Goal: Book appointment/travel/reservation

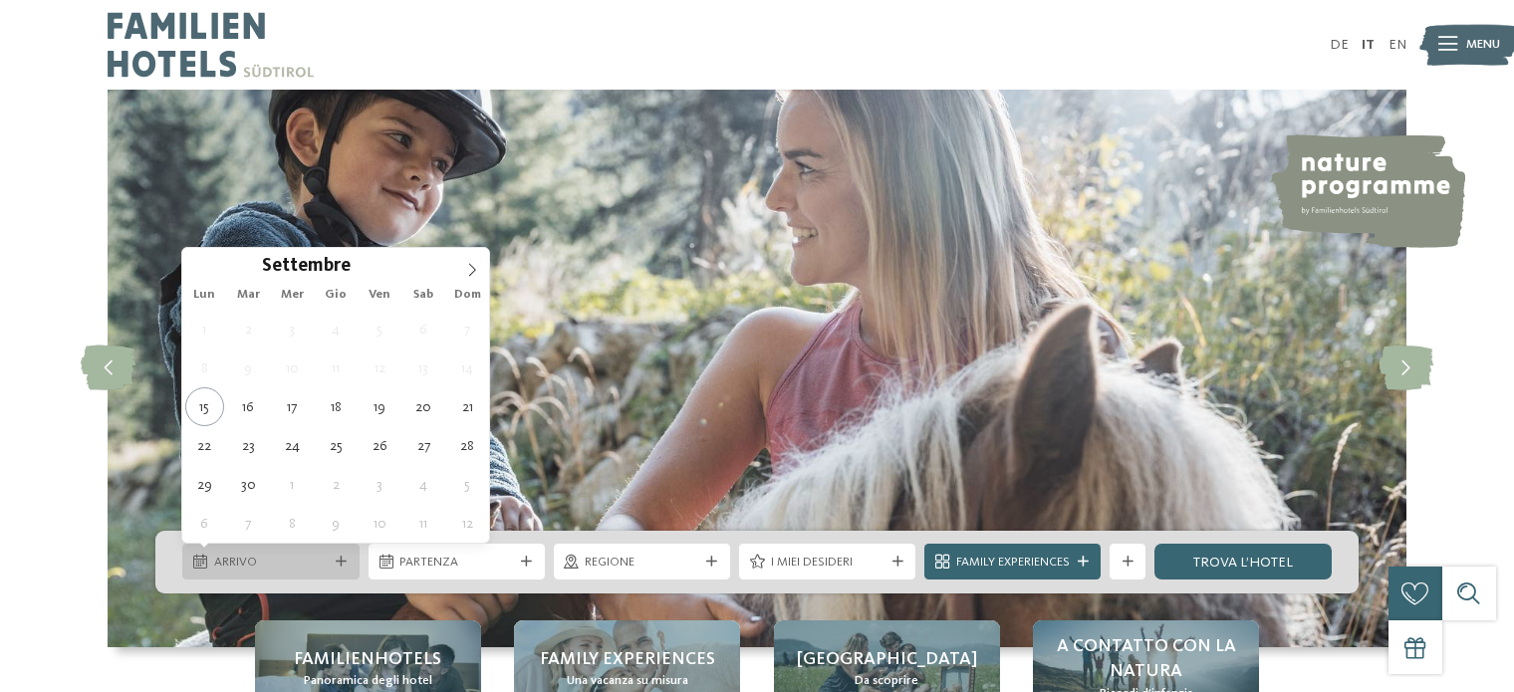
click at [336, 557] on icon at bounding box center [341, 562] width 11 height 11
click at [470, 265] on icon at bounding box center [472, 270] width 14 height 14
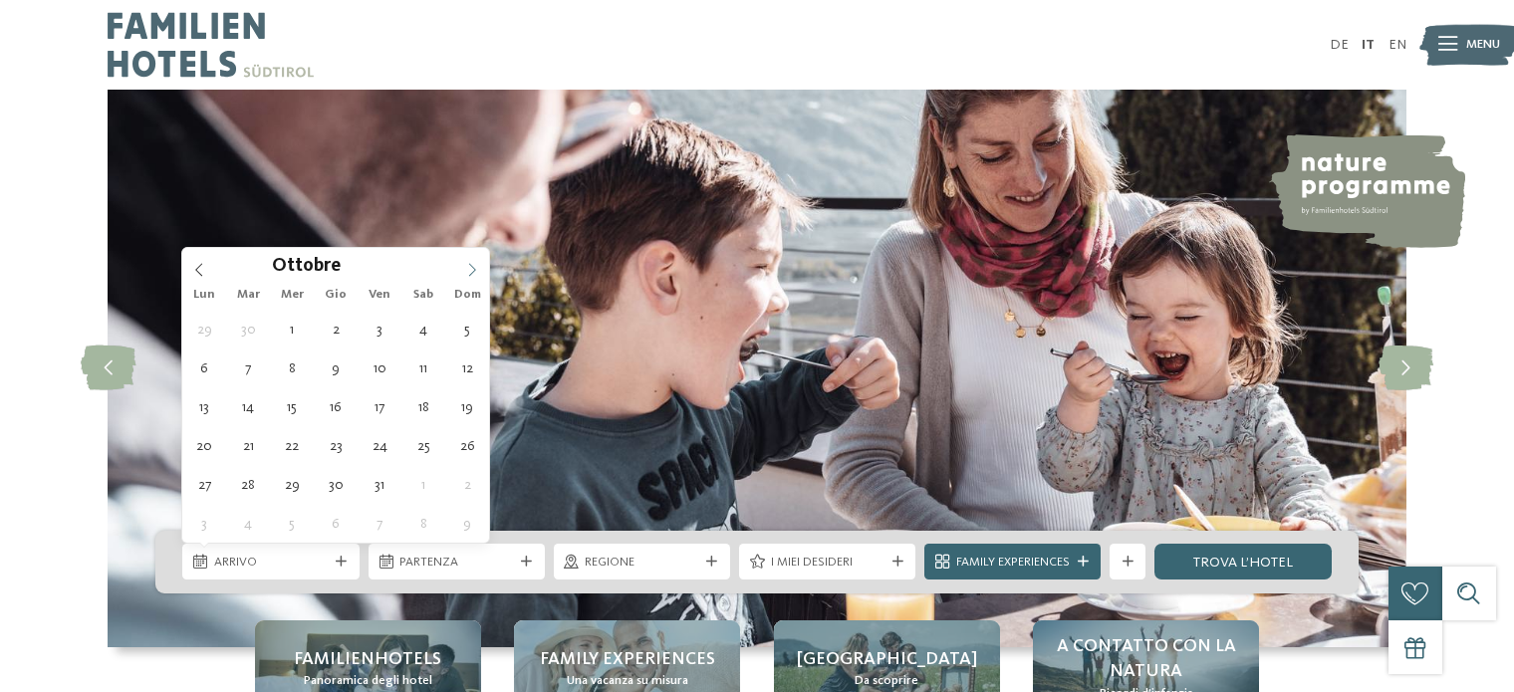
click at [470, 265] on icon at bounding box center [472, 270] width 14 height 14
type div "06.11.2025"
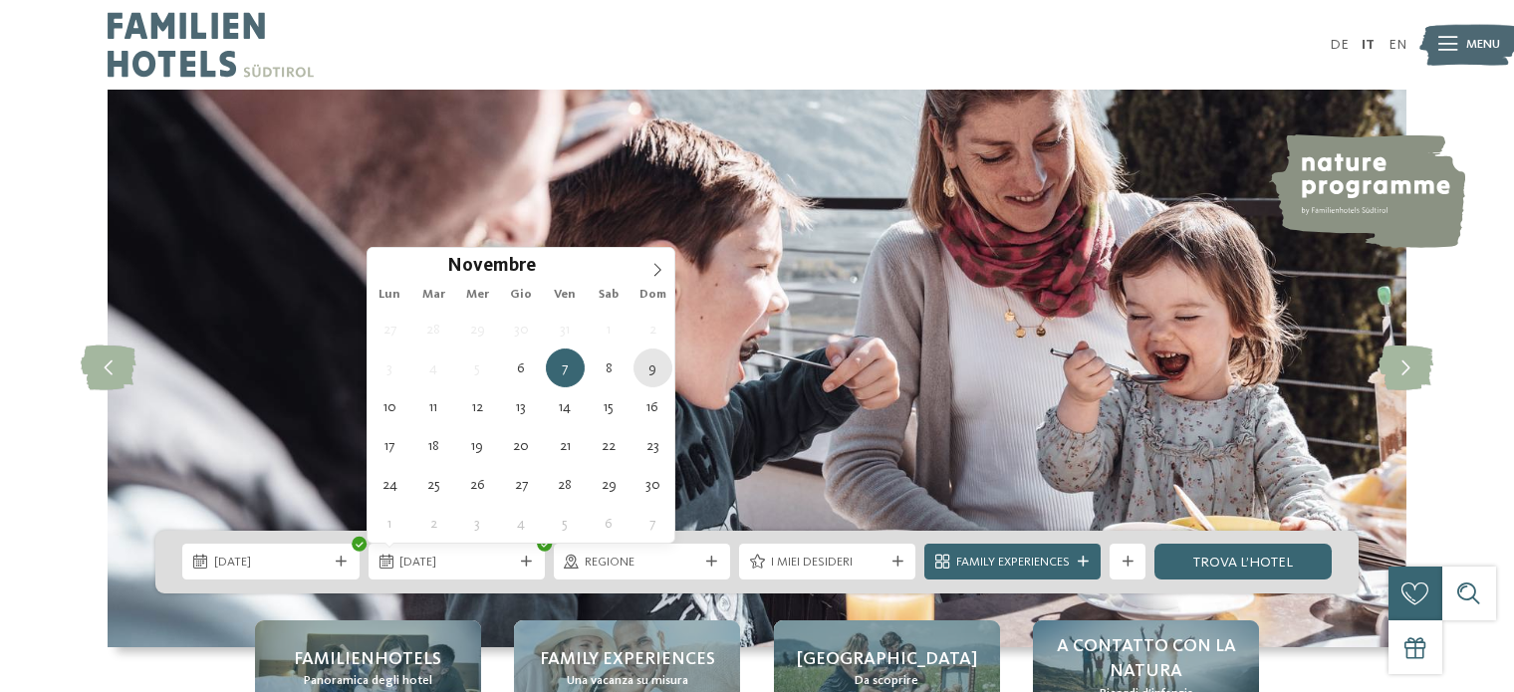
type div "09.11.2025"
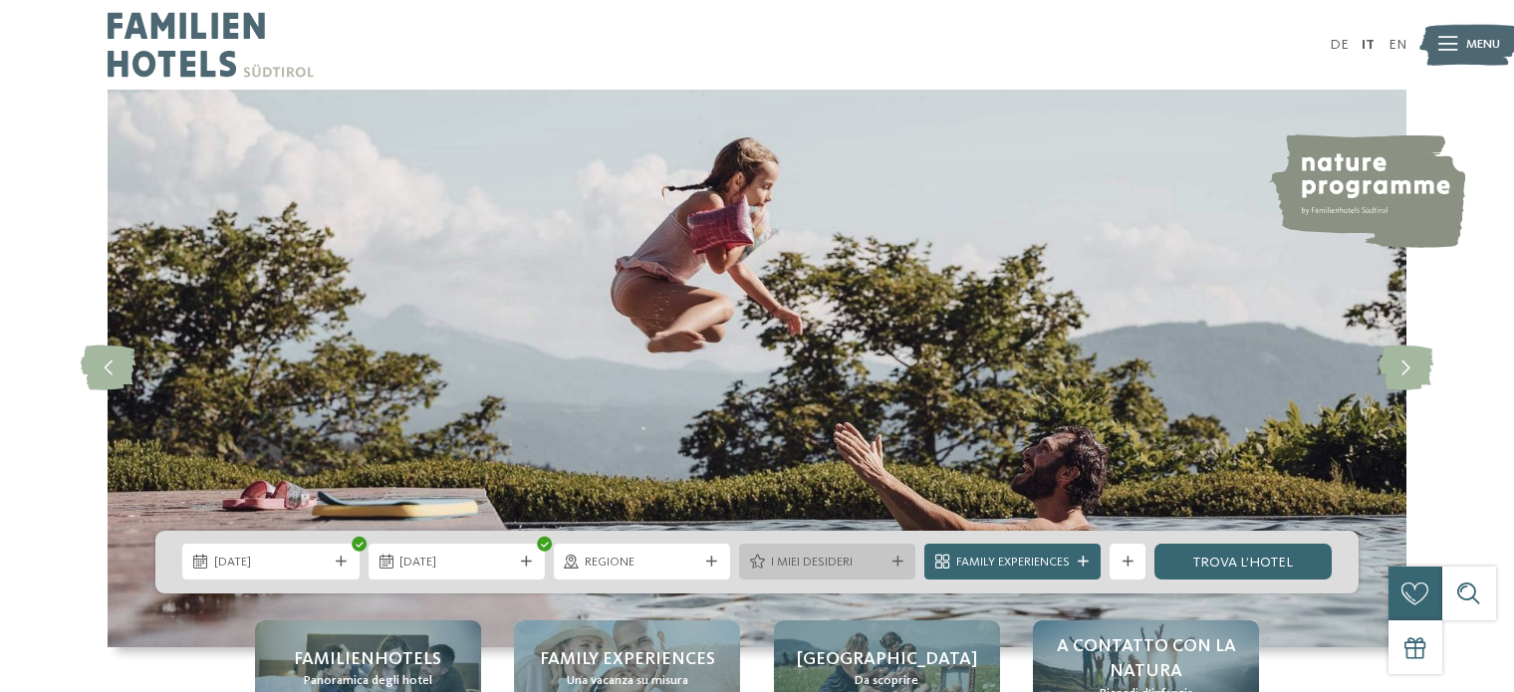
click at [884, 561] on div "I miei desideri" at bounding box center [827, 562] width 123 height 19
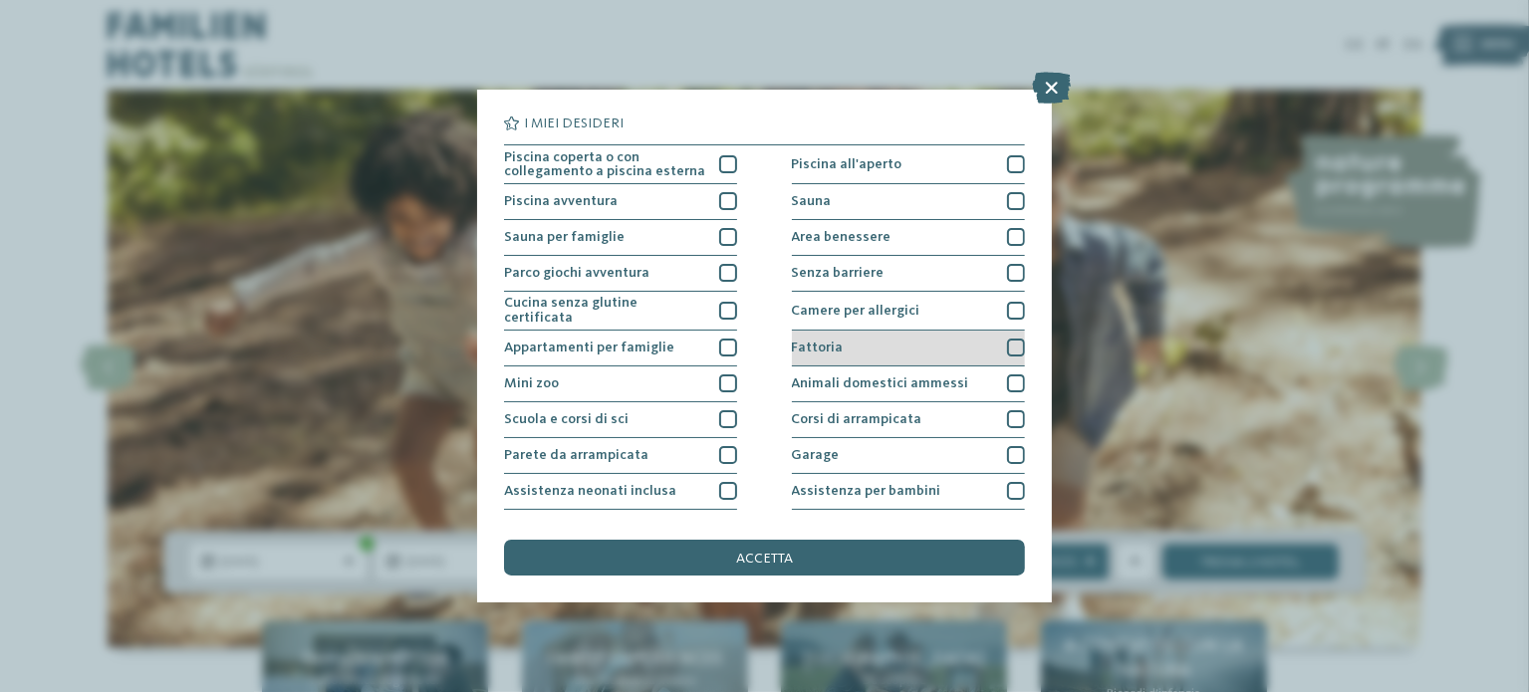
click at [1007, 340] on div at bounding box center [1016, 348] width 18 height 18
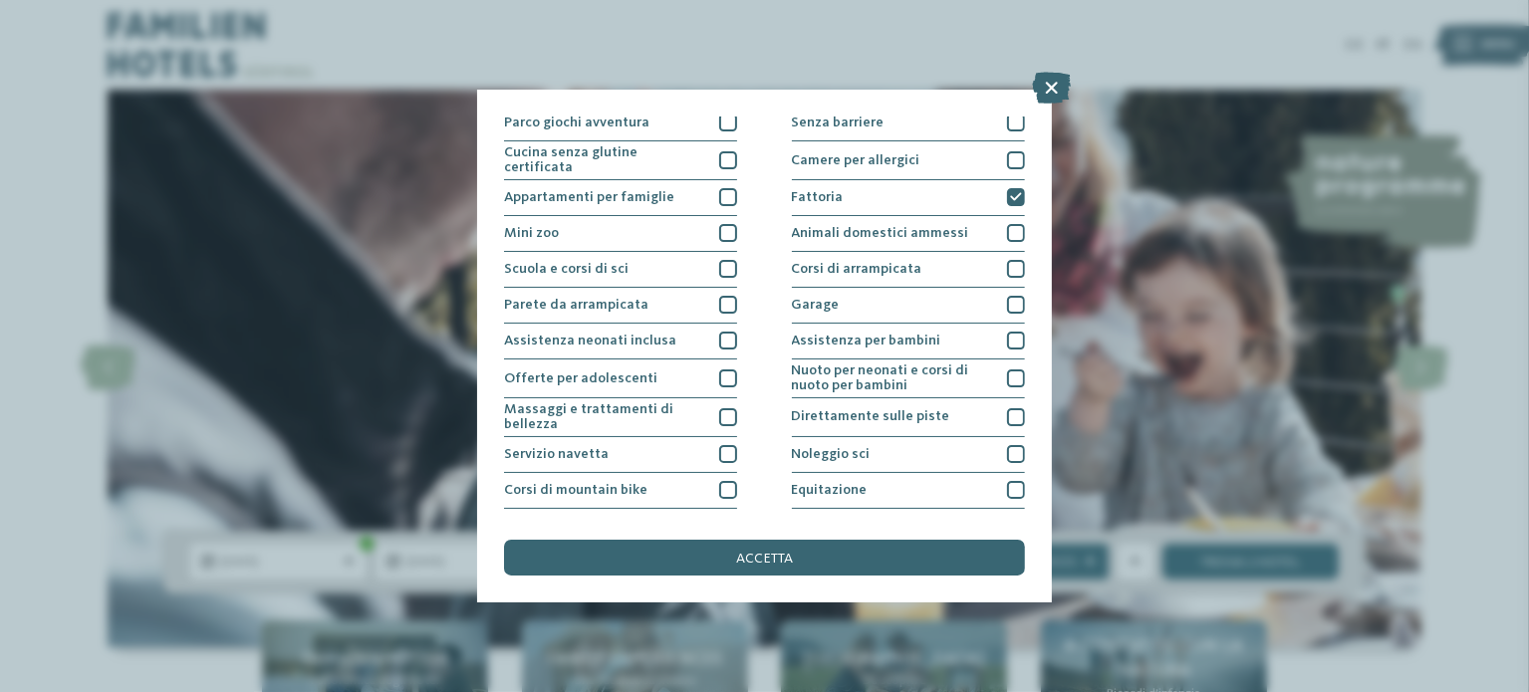
scroll to position [51, 0]
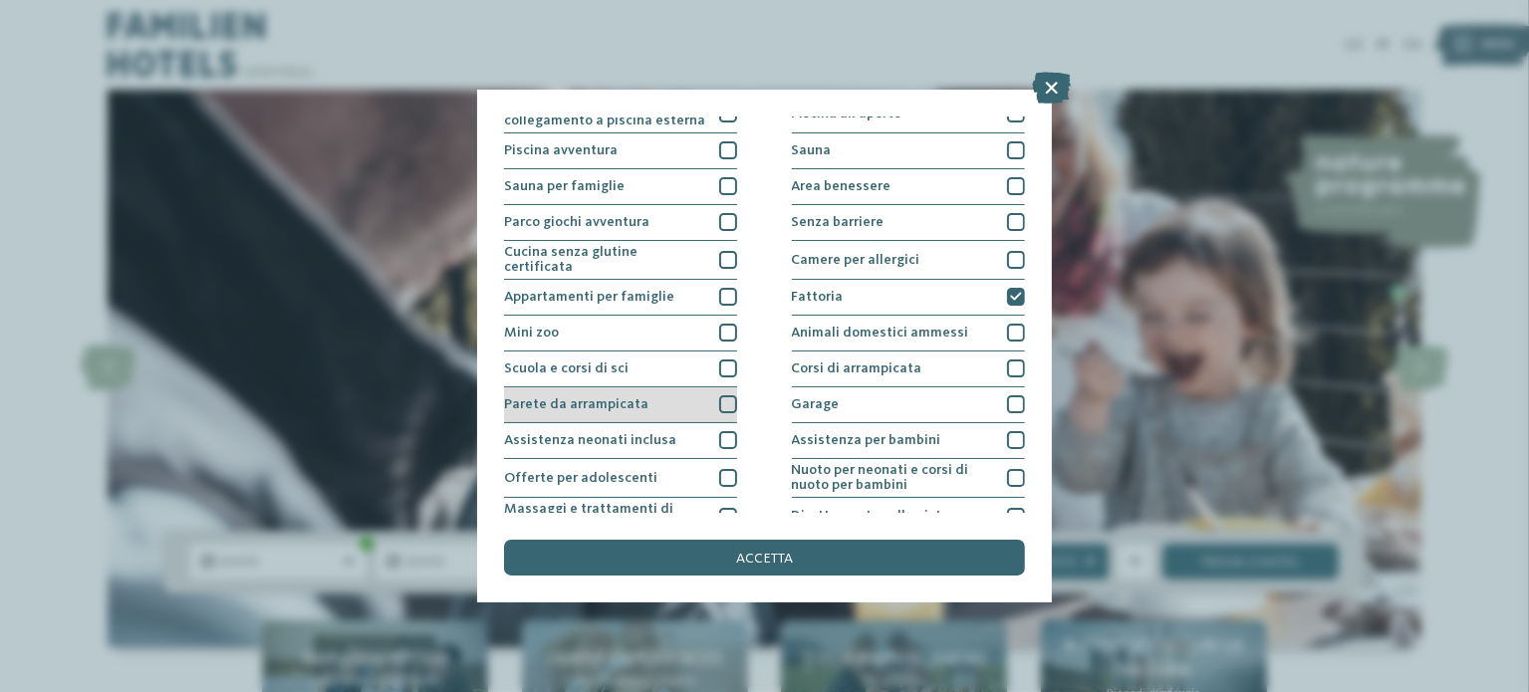
click at [723, 396] on div at bounding box center [728, 404] width 18 height 18
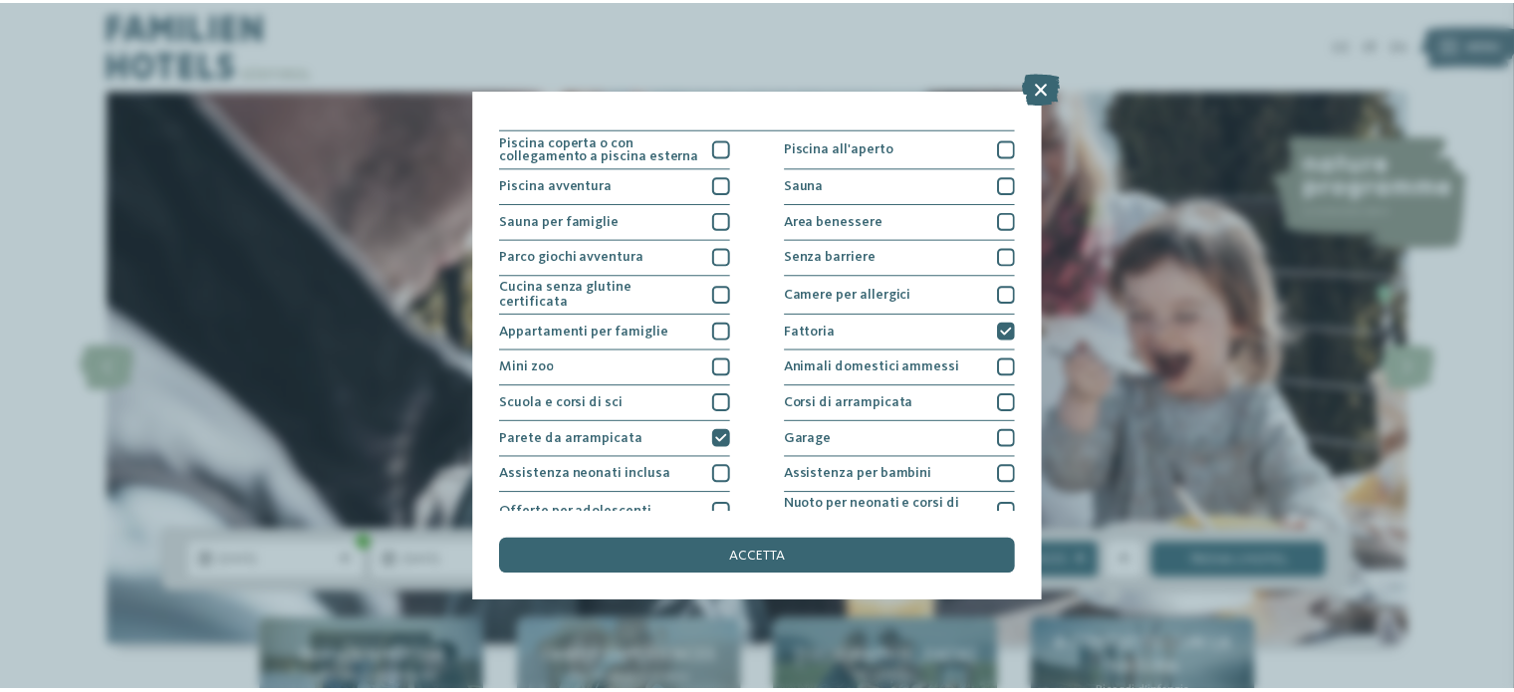
scroll to position [0, 0]
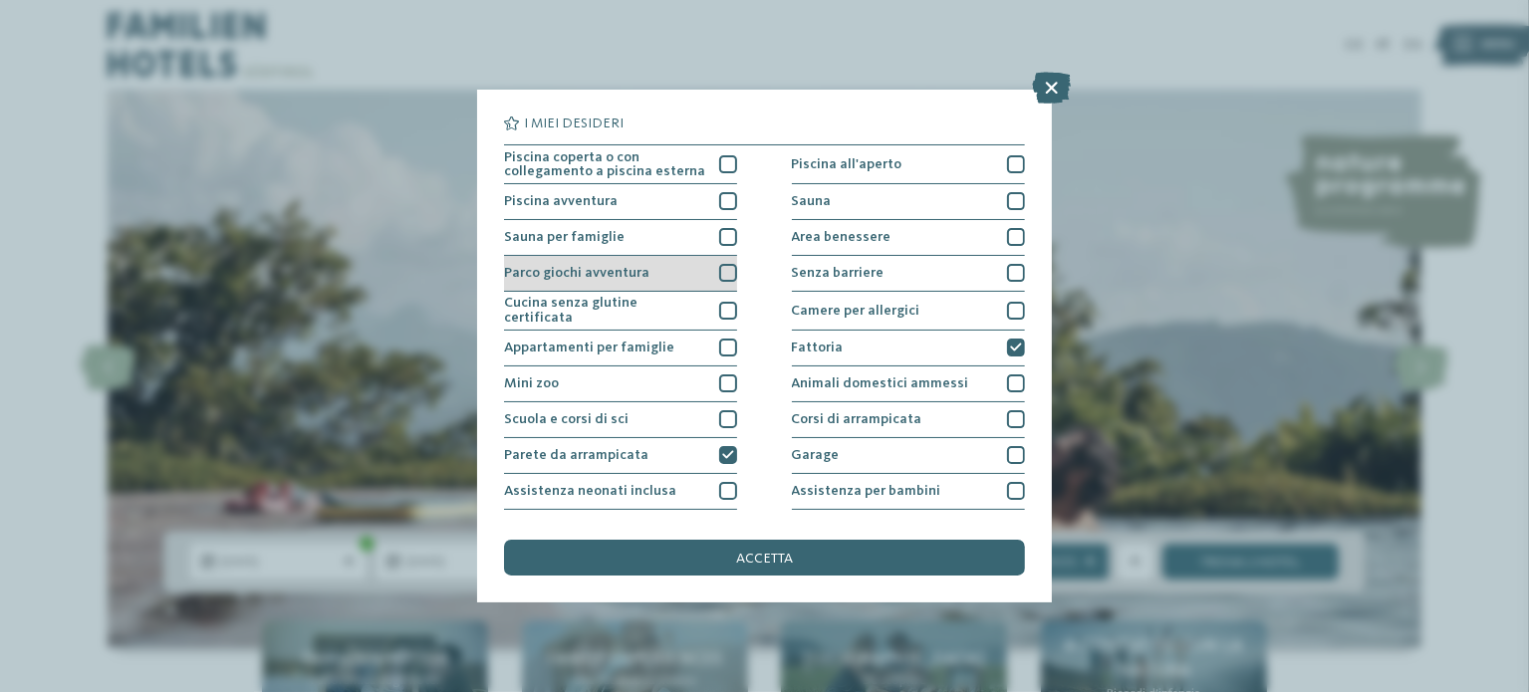
click at [727, 277] on div at bounding box center [728, 273] width 18 height 18
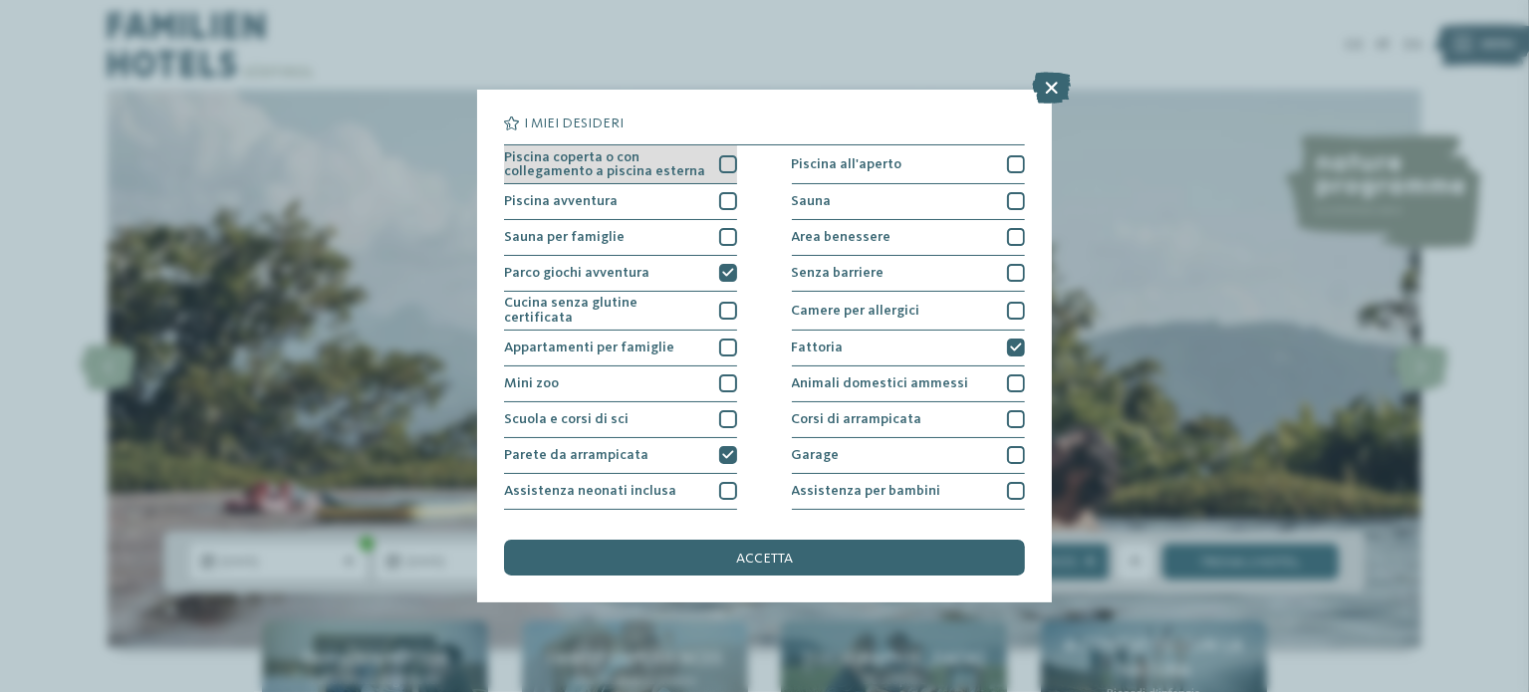
click at [726, 155] on div at bounding box center [728, 164] width 18 height 18
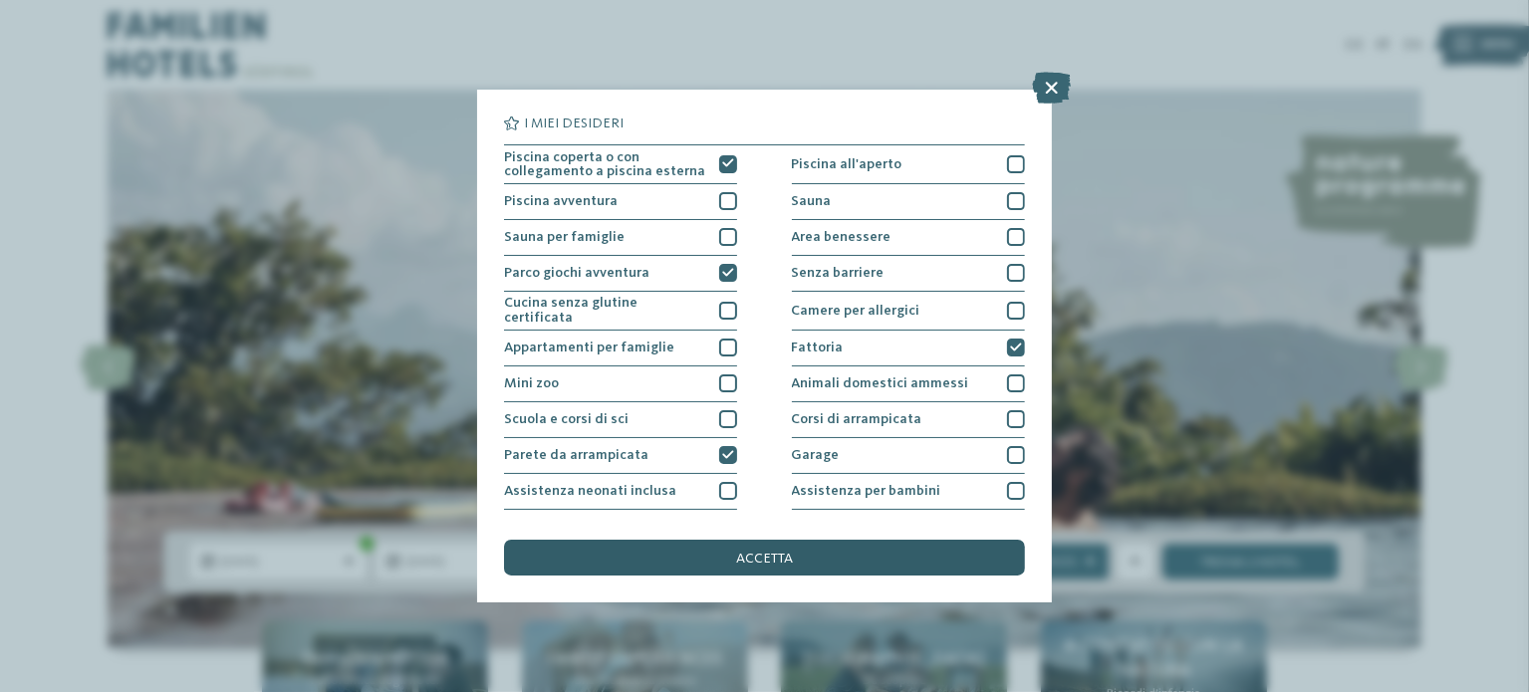
click at [781, 552] on span "accetta" at bounding box center [764, 559] width 57 height 14
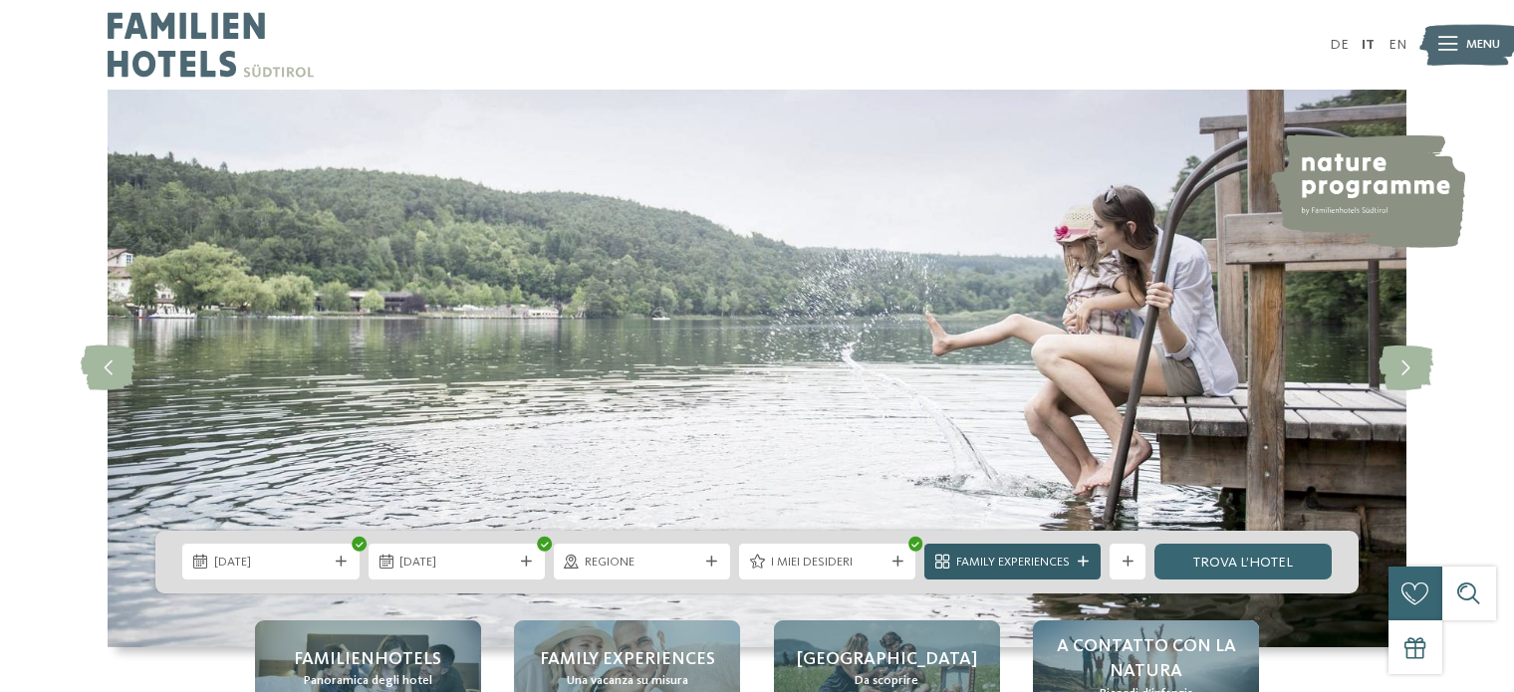
click at [1053, 561] on span "Family Experiences" at bounding box center [1013, 563] width 114 height 18
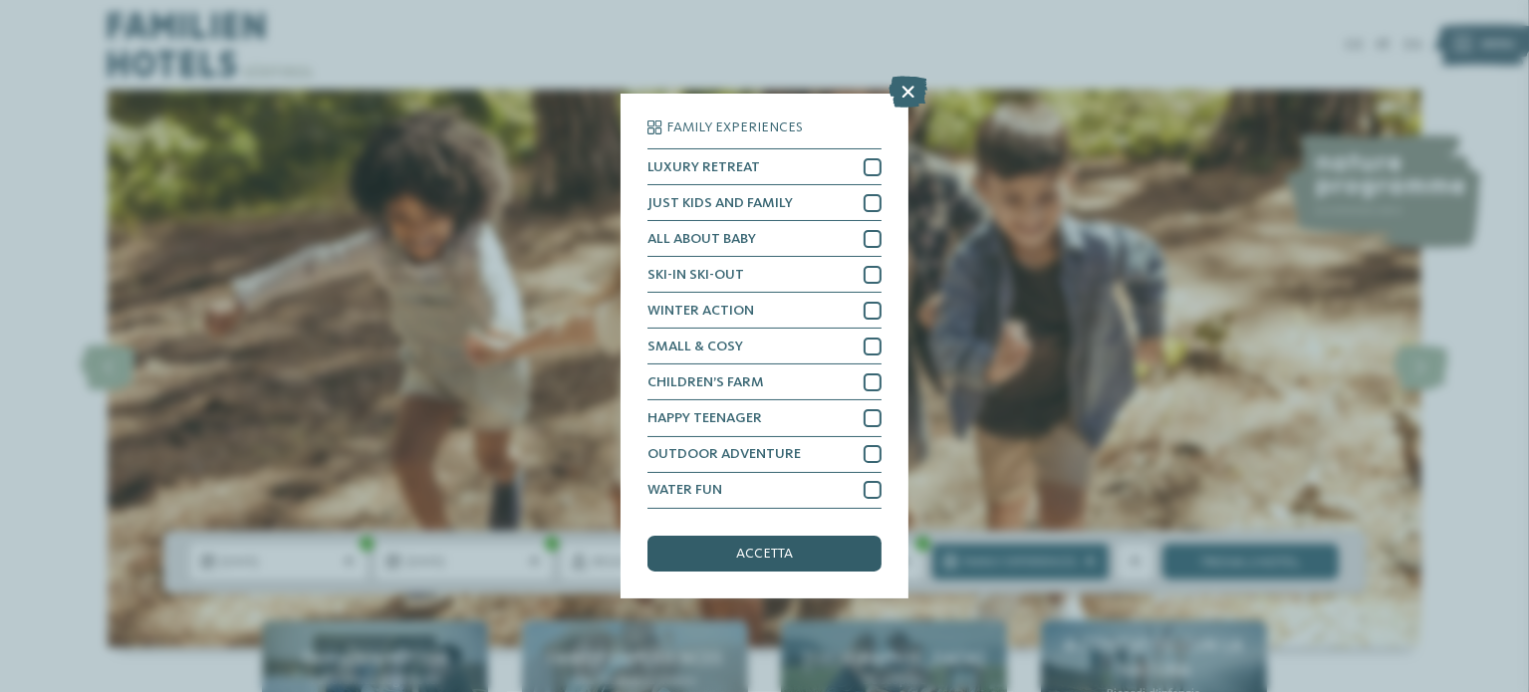
click at [759, 563] on div "accetta" at bounding box center [763, 554] width 233 height 36
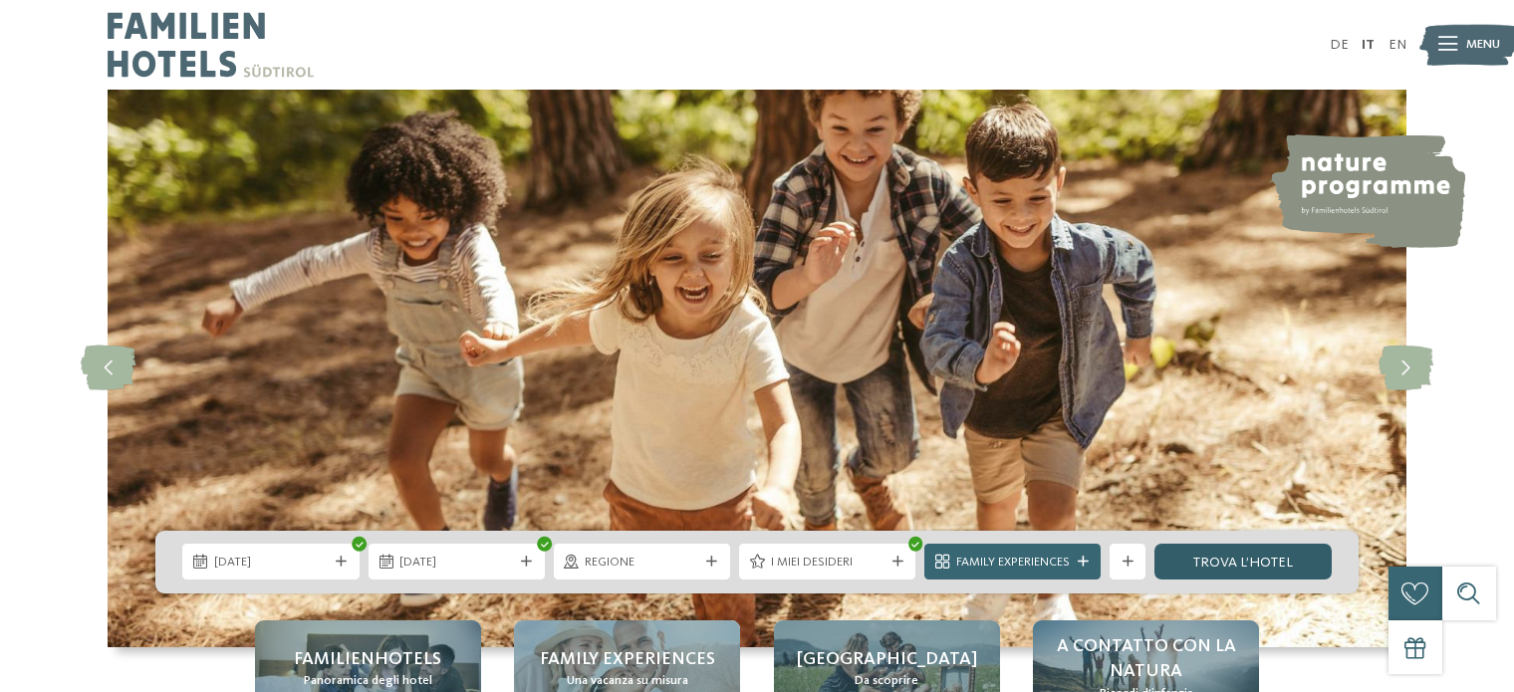
click at [1284, 569] on link "trova l’hotel" at bounding box center [1242, 562] width 176 height 36
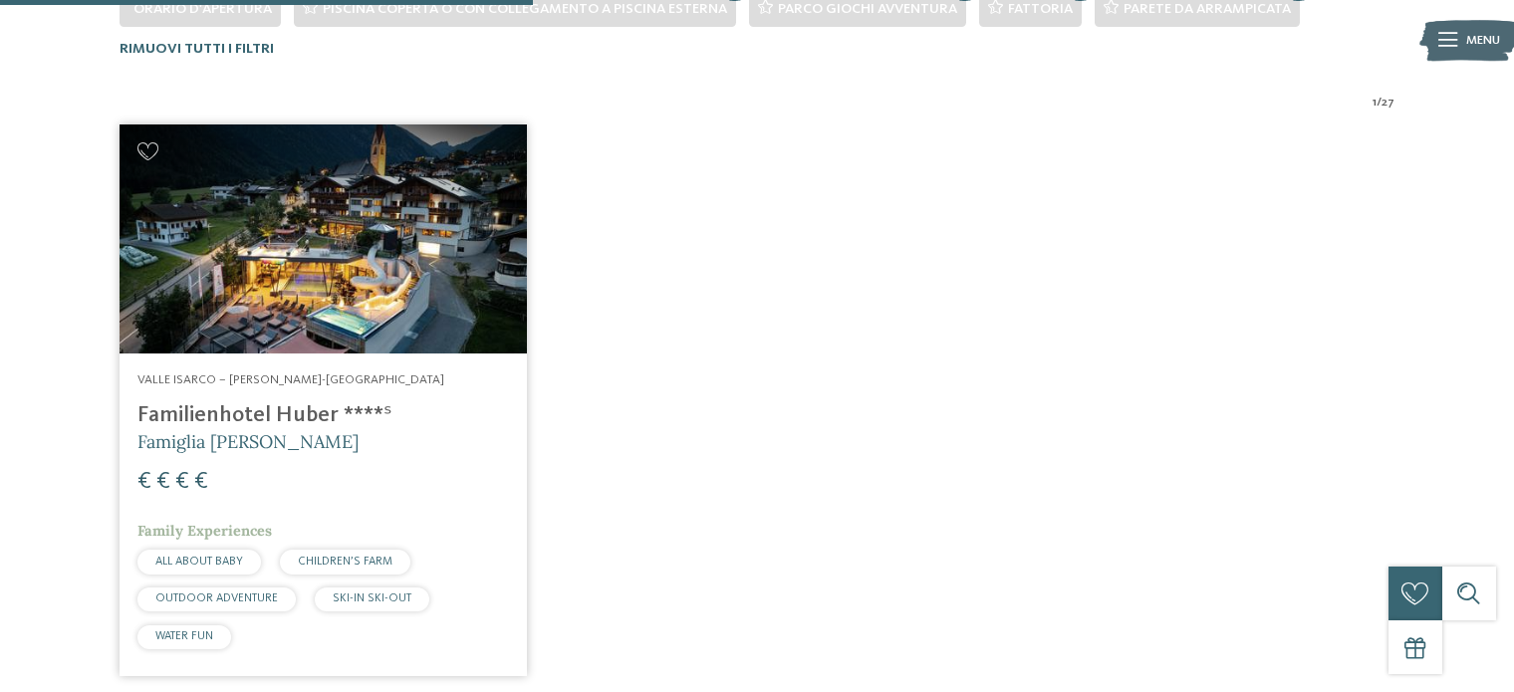
scroll to position [577, 0]
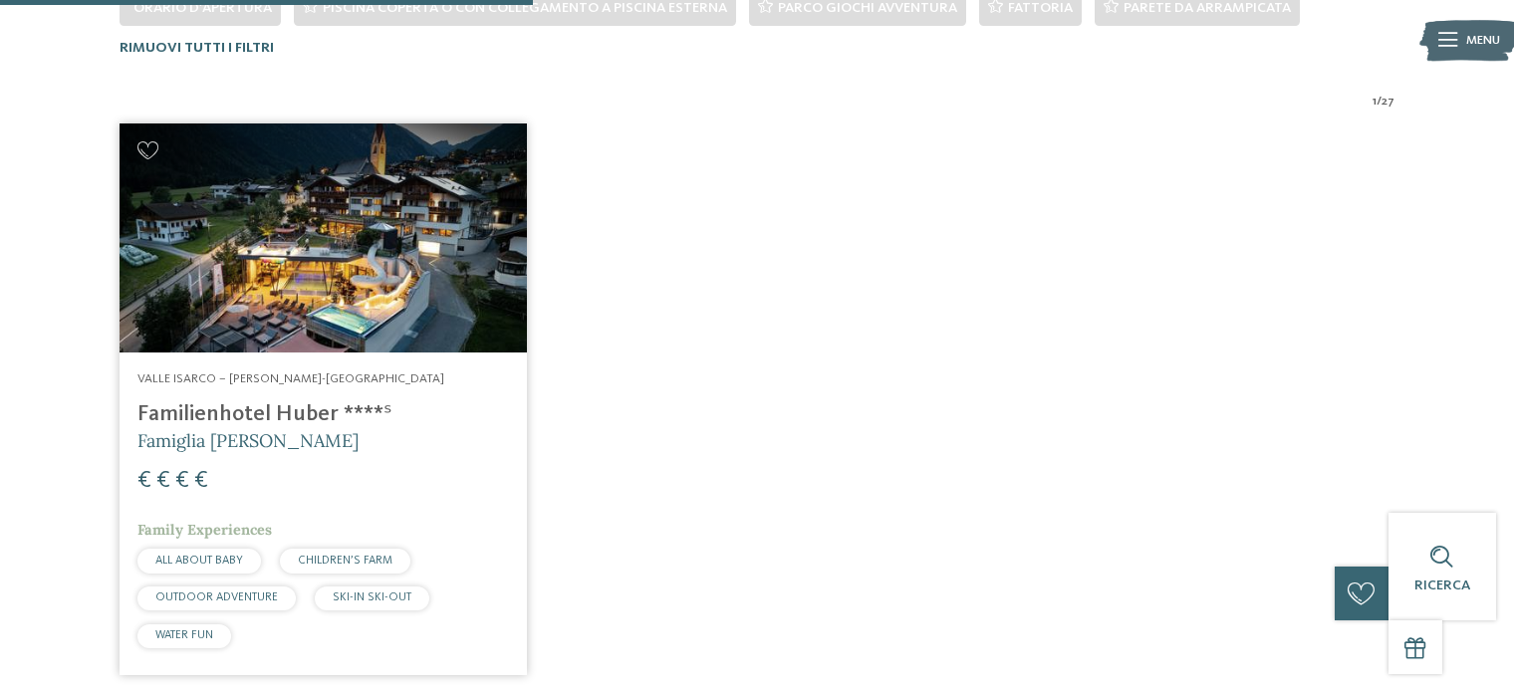
click at [466, 295] on img at bounding box center [323, 237] width 406 height 229
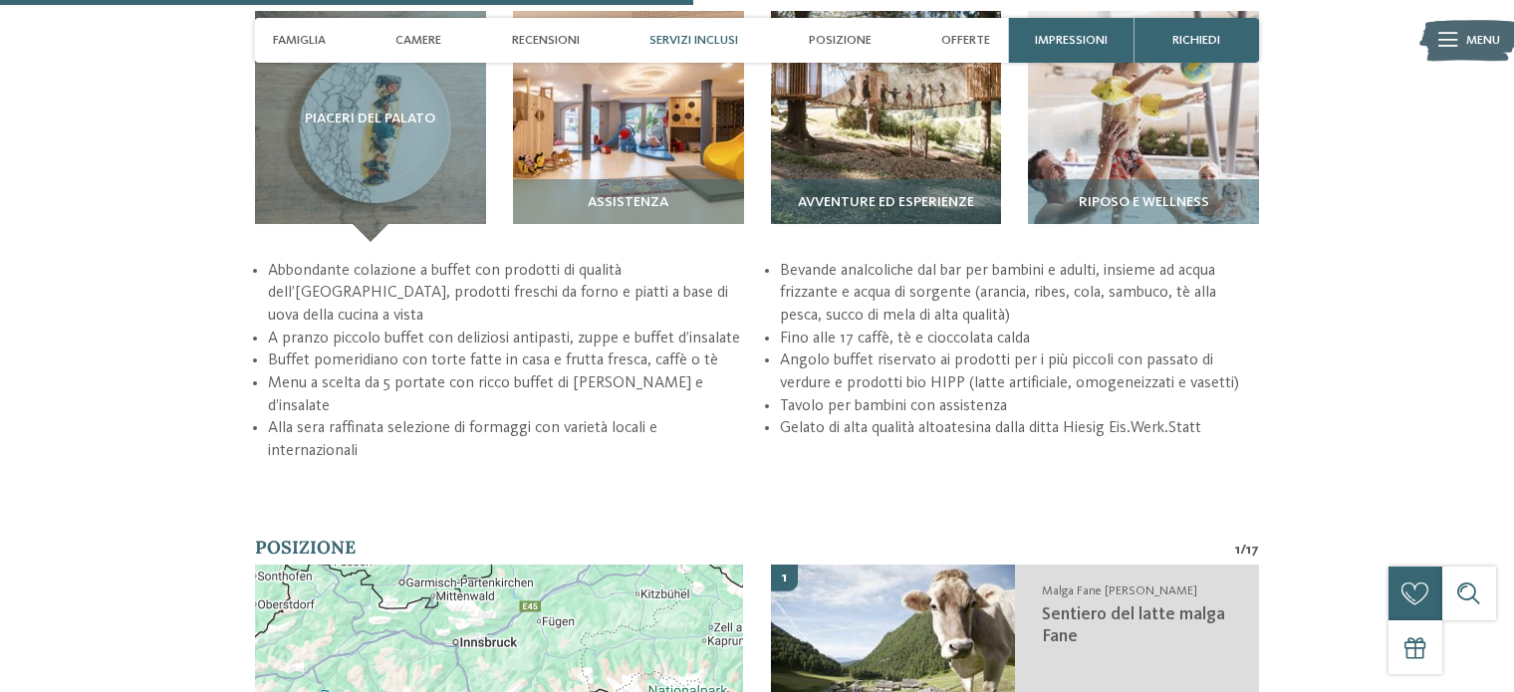
scroll to position [2988, 0]
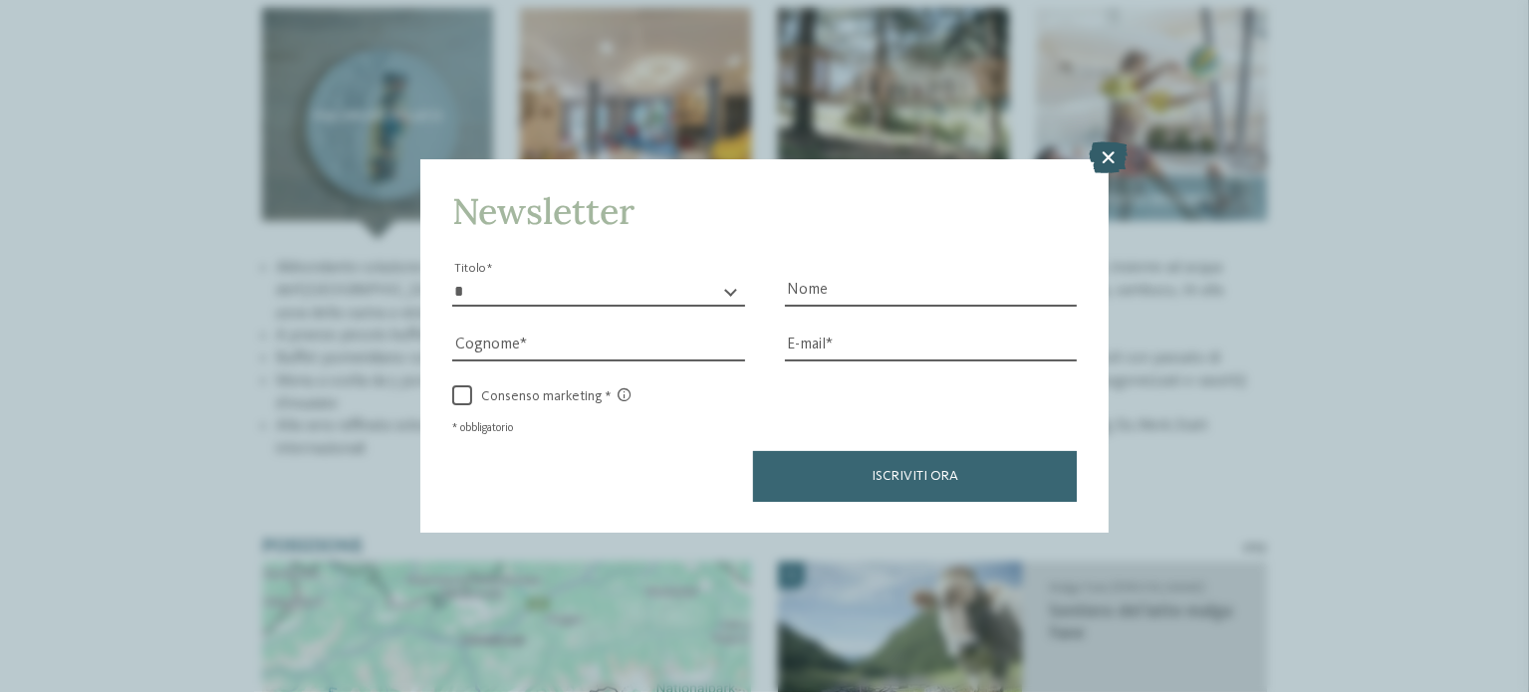
click at [1103, 163] on icon at bounding box center [1108, 157] width 39 height 32
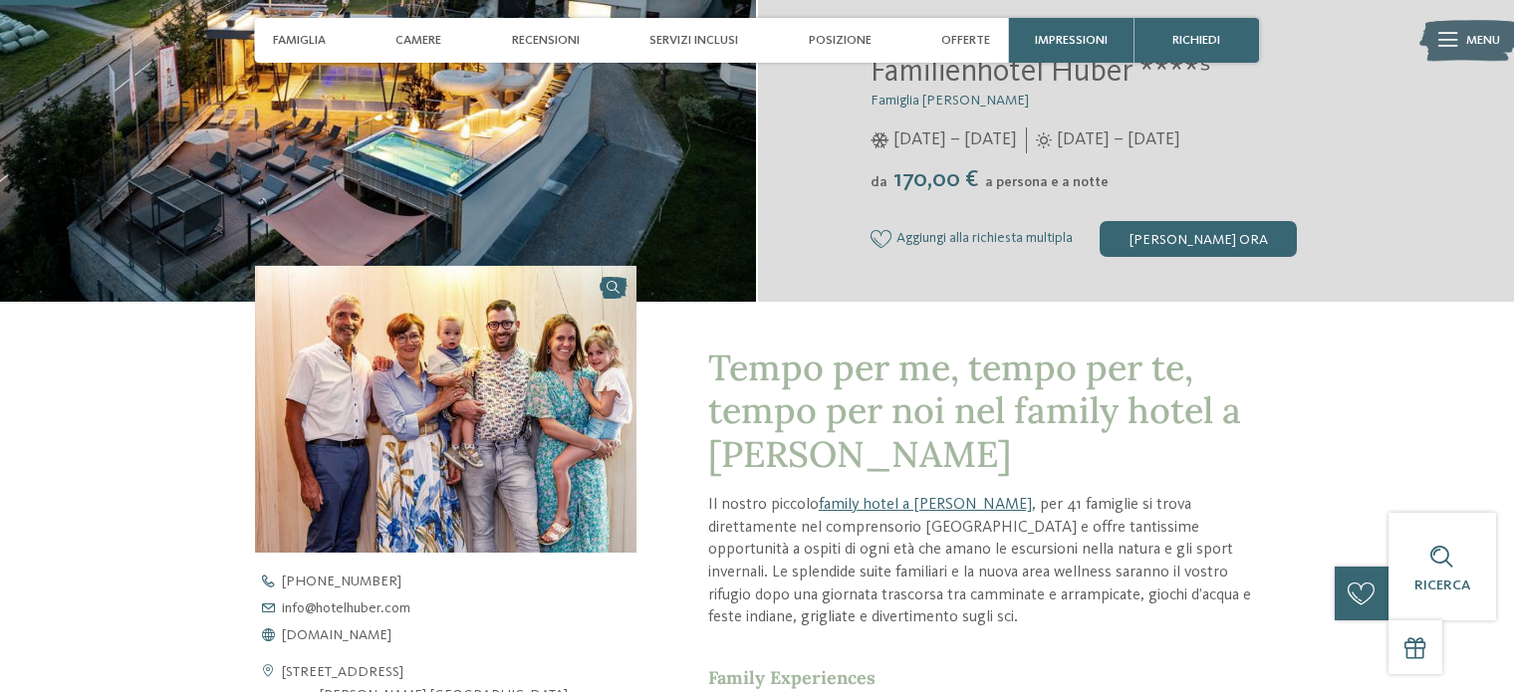
scroll to position [0, 0]
